Goal: Task Accomplishment & Management: Manage account settings

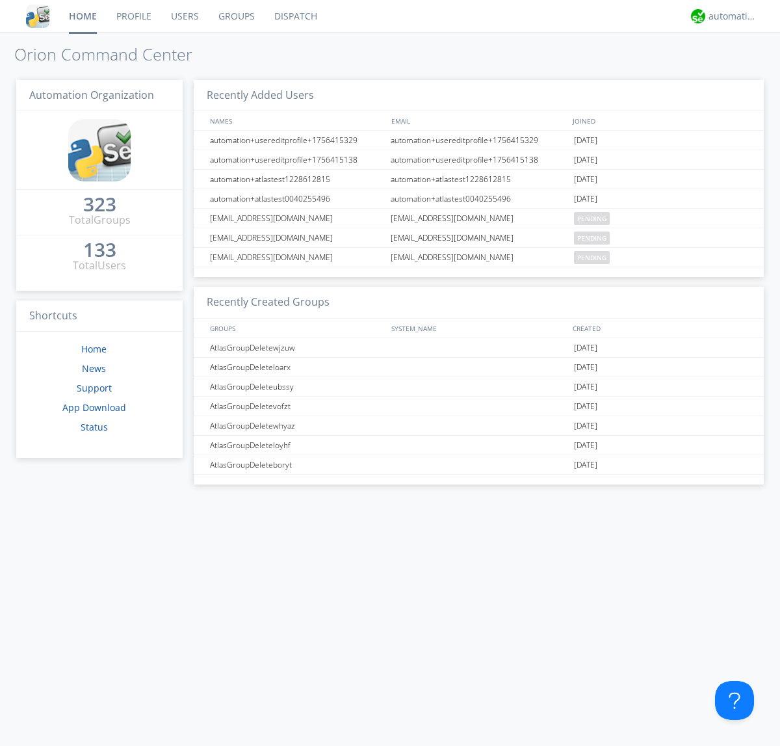
click at [184, 16] on link "Users" at bounding box center [184, 16] width 47 height 32
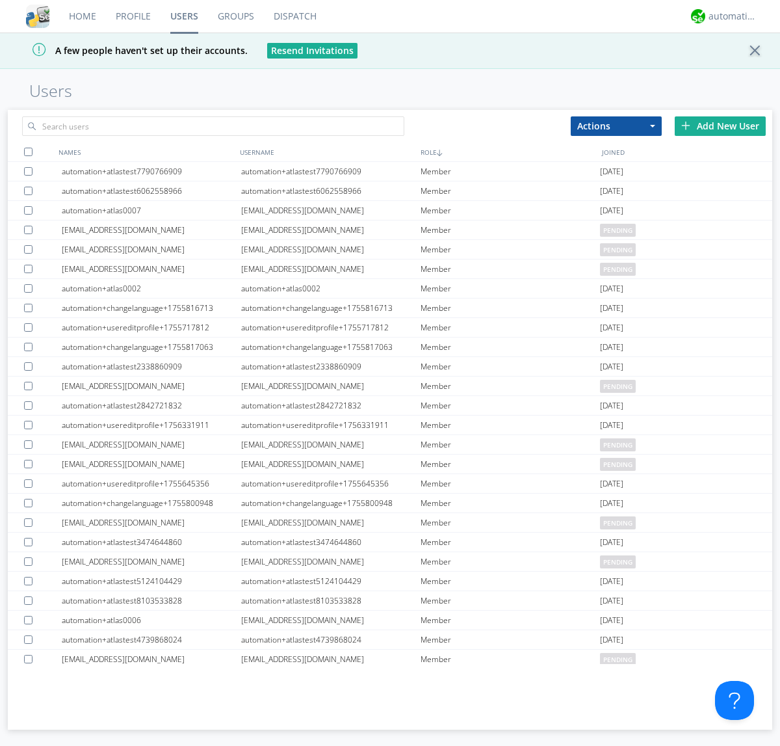
click at [720, 125] on div "Add New User" at bounding box center [720, 125] width 91 height 19
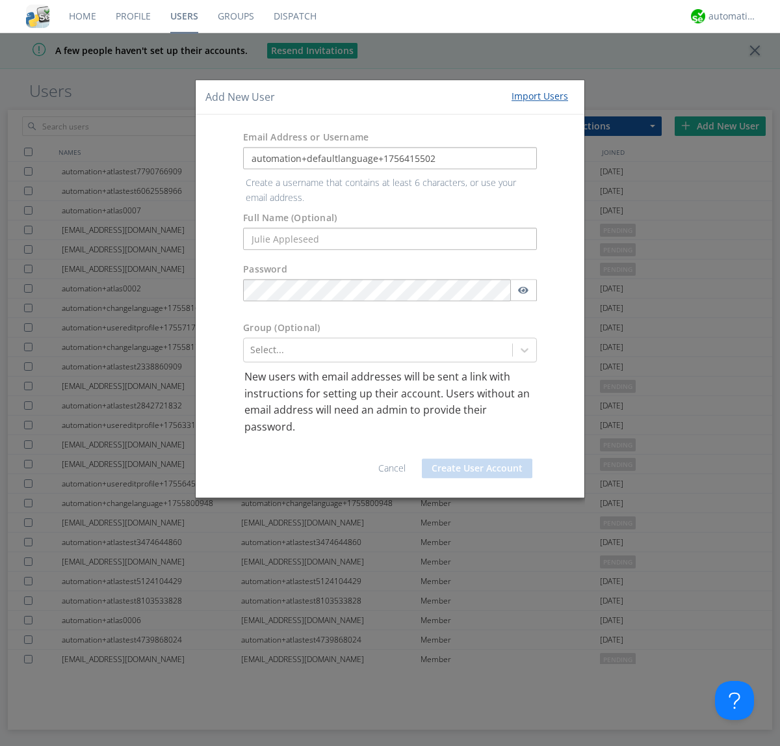
type input "automation+defaultlanguage+1756415502"
click at [477, 458] on button "Create User Account" at bounding box center [477, 467] width 110 height 19
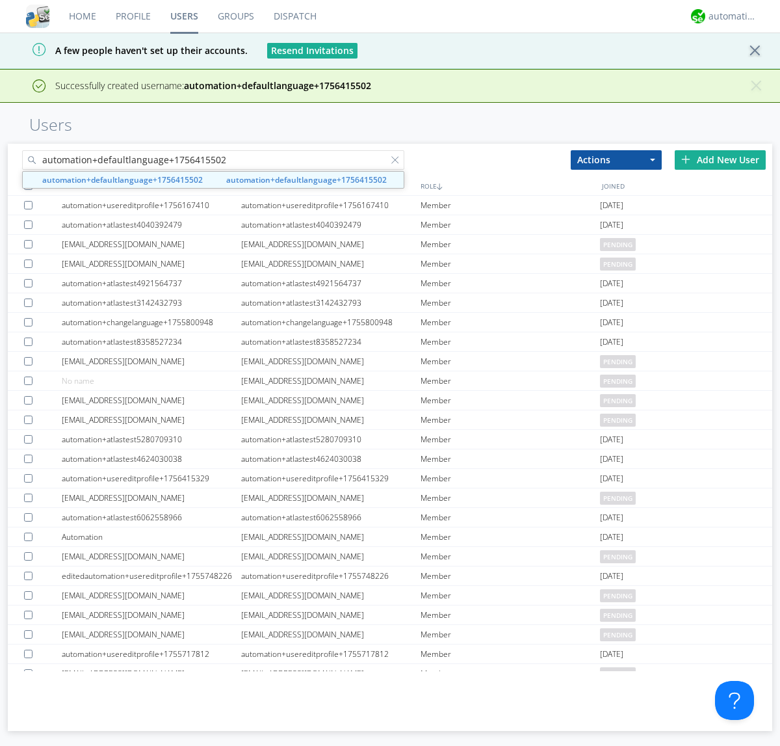
type input "automation+defaultlanguage+1756415502"
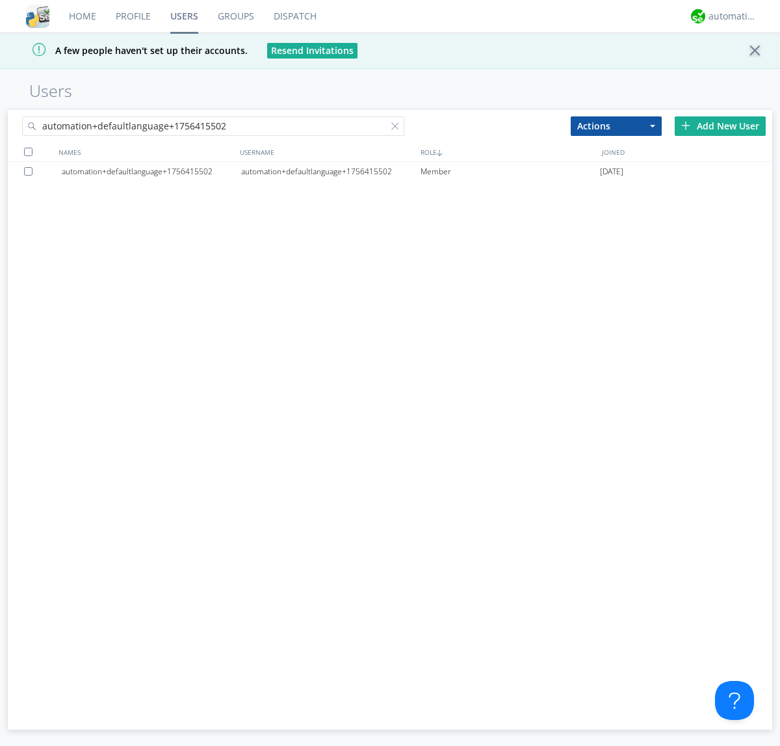
click at [330, 171] on div "automation+defaultlanguage+1756415502" at bounding box center [330, 171] width 179 height 19
click at [391, 128] on div at bounding box center [397, 128] width 13 height 13
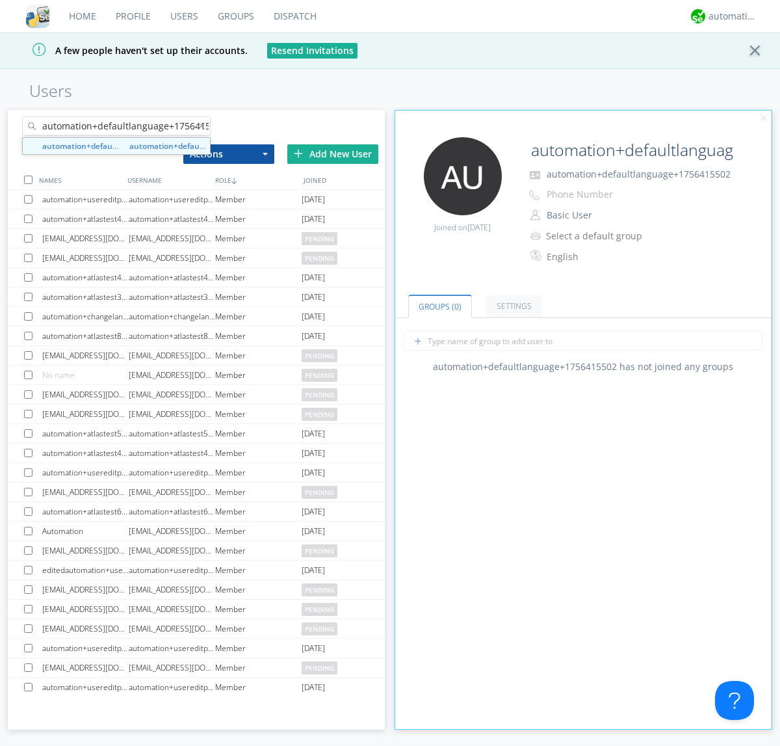
scroll to position [0, 14]
type input "automation+defaultlanguage+1756415502"
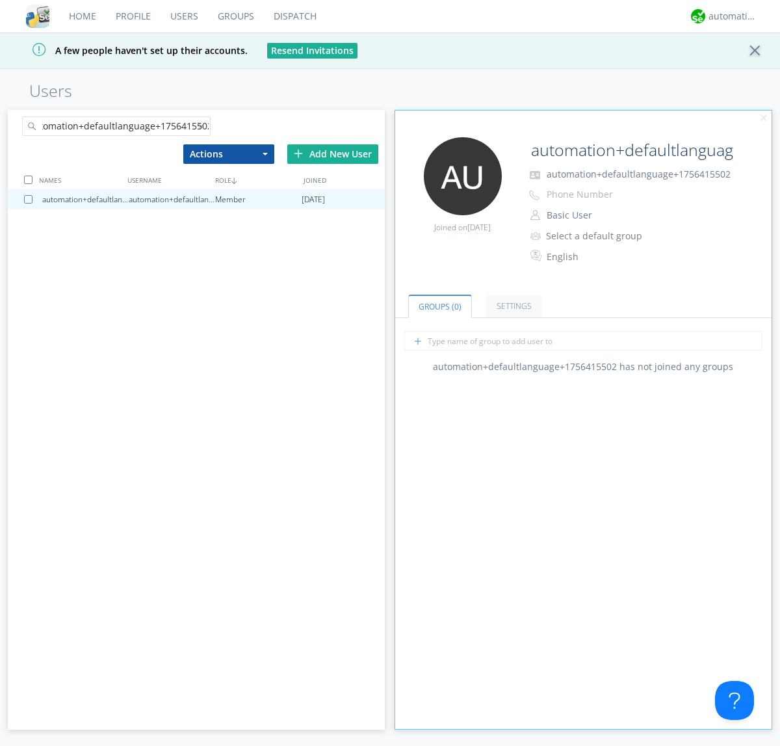
click at [31, 199] on div at bounding box center [30, 199] width 13 height 8
click at [228, 153] on button "Actions" at bounding box center [228, 153] width 91 height 19
click at [0, 0] on link "Delete User" at bounding box center [0, 0] width 0 height 0
